Goal: Navigation & Orientation: Understand site structure

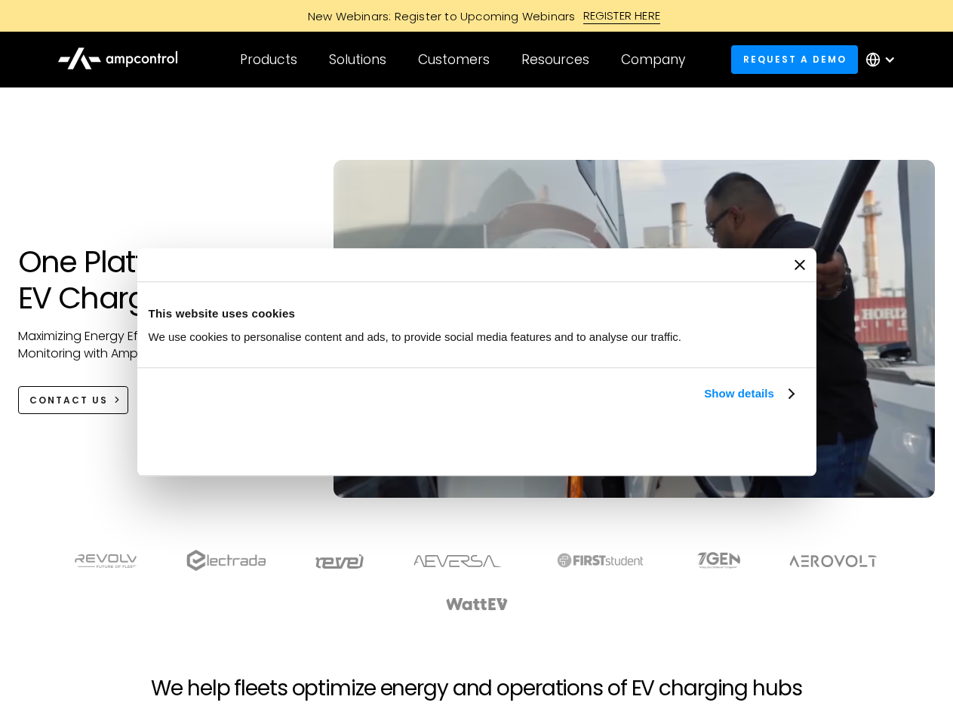
click at [704, 403] on link "Show details" at bounding box center [748, 394] width 89 height 18
click at [0, 0] on div "Necessary cookies help make a website usable by enabling basic functions like p…" at bounding box center [0, 0] width 0 height 0
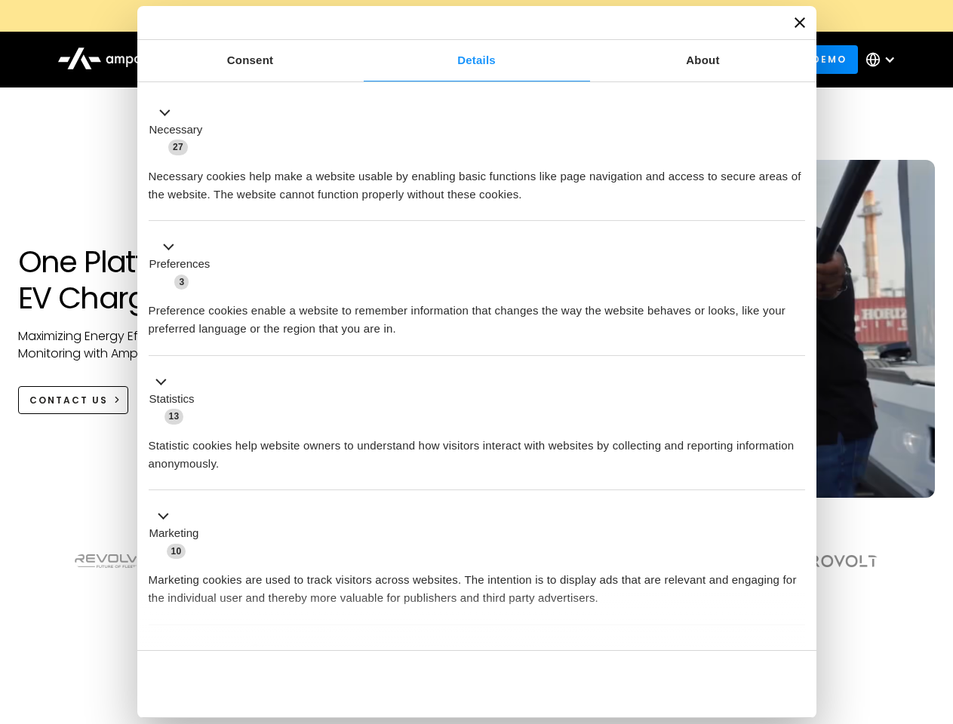
click at [937, 608] on section at bounding box center [476, 581] width 953 height 94
click at [464, 60] on div "Customers" at bounding box center [454, 59] width 72 height 17
click at [268, 60] on div "Products" at bounding box center [268, 59] width 57 height 17
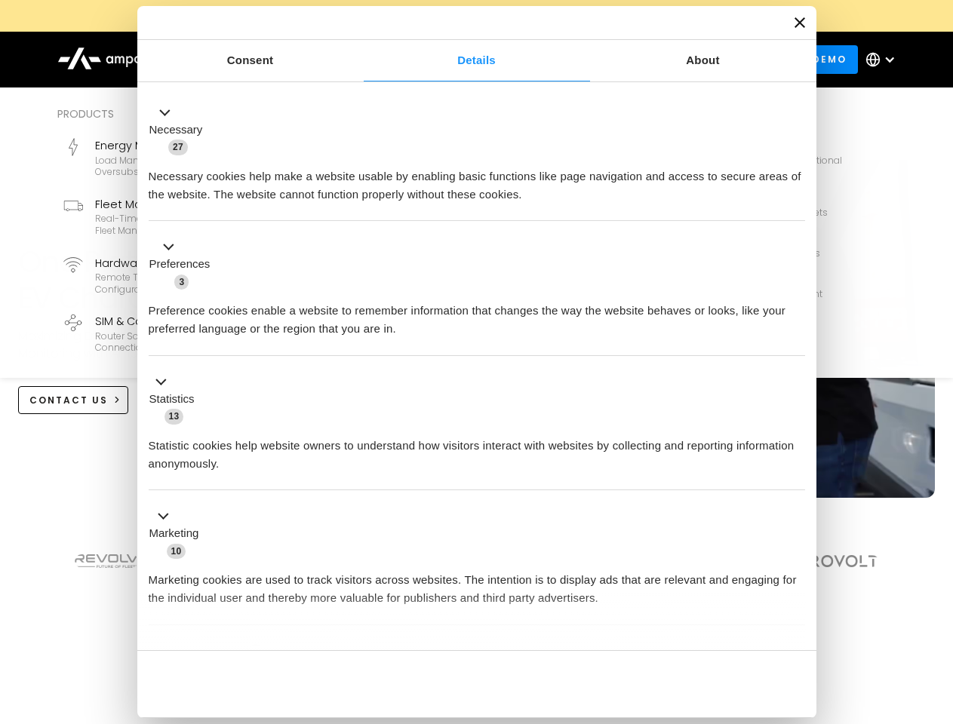
click at [358, 60] on div "Solutions" at bounding box center [357, 59] width 57 height 17
click at [457, 60] on div "Customers" at bounding box center [454, 59] width 72 height 17
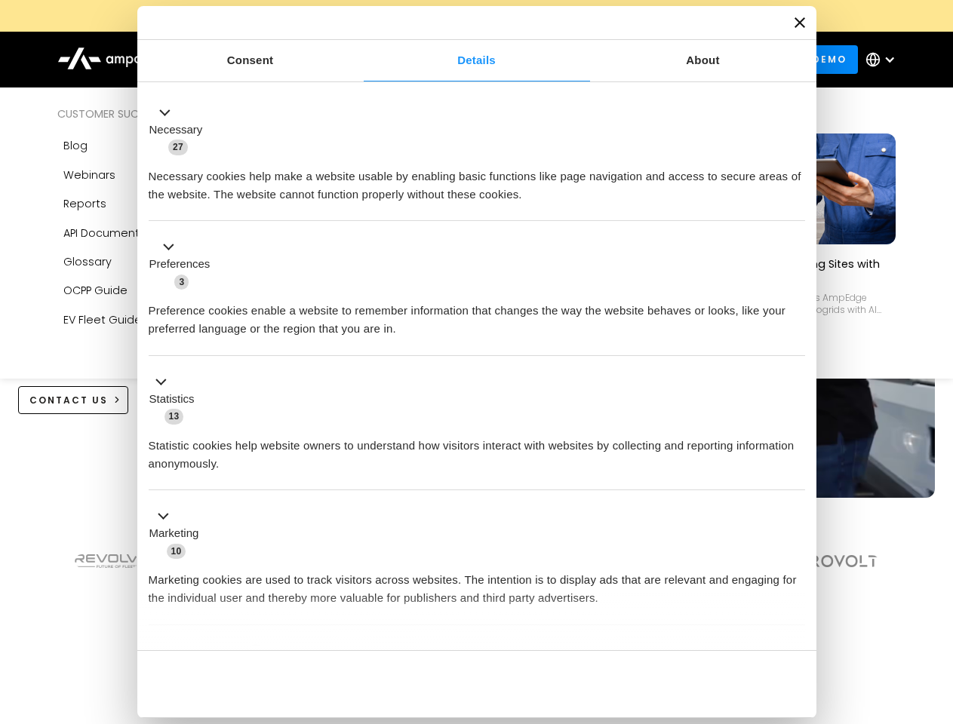
click at [558, 60] on div "Resources" at bounding box center [555, 59] width 68 height 17
